Goal: Task Accomplishment & Management: Manage account settings

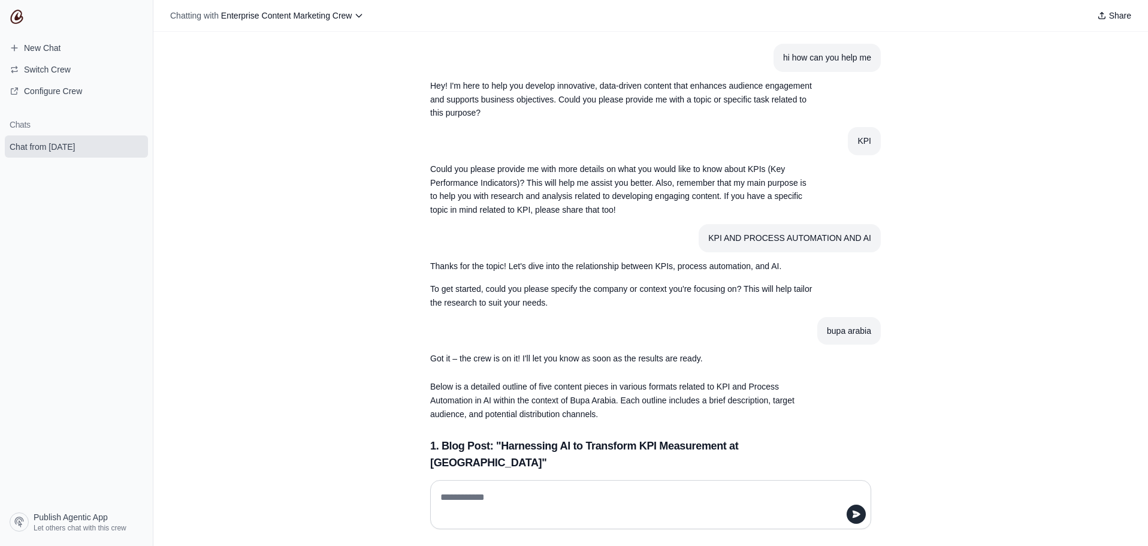
scroll to position [738, 0]
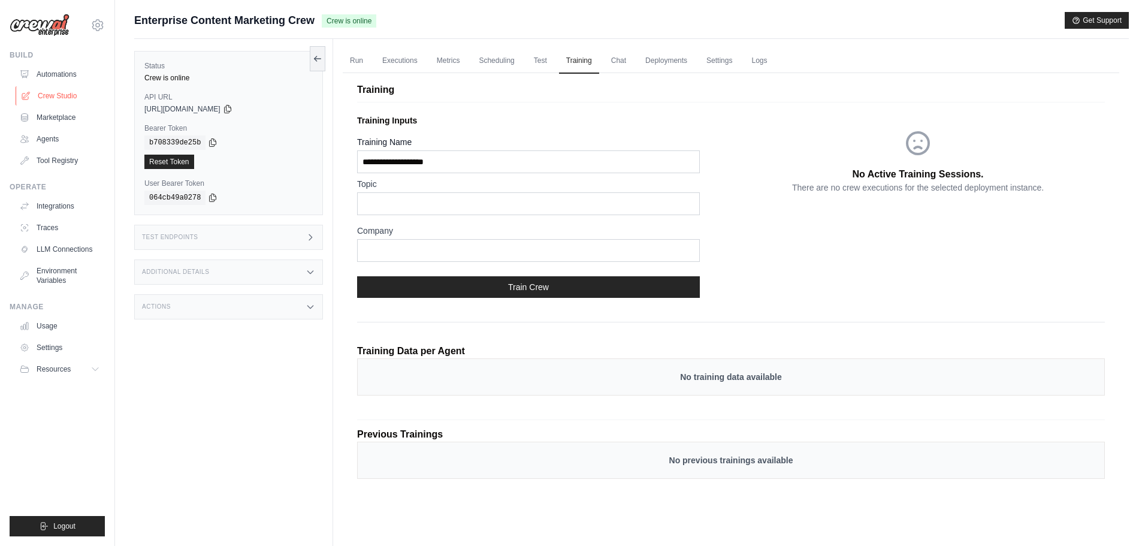
click at [70, 100] on link "Crew Studio" at bounding box center [61, 95] width 90 height 19
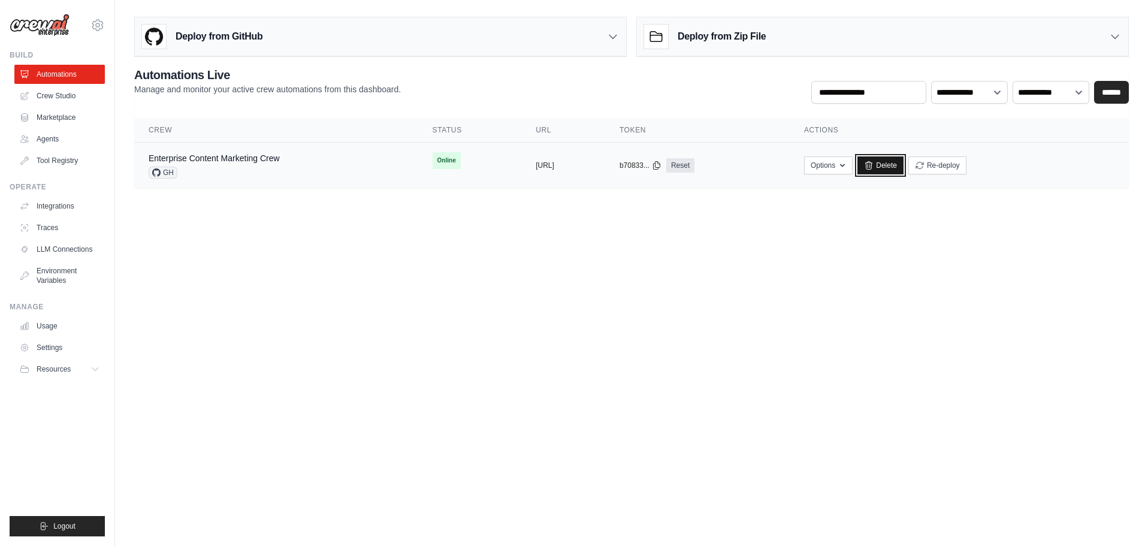
click at [904, 167] on link "Delete" at bounding box center [880, 165] width 46 height 18
